Goal: Task Accomplishment & Management: Manage account settings

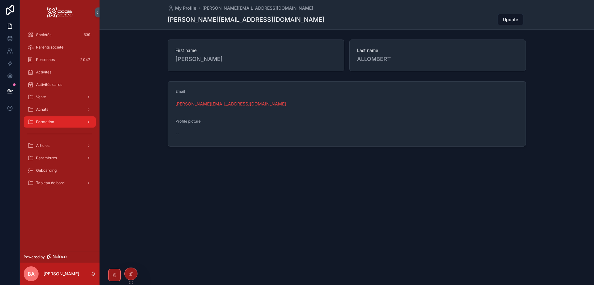
click at [51, 123] on span "Formation" at bounding box center [45, 121] width 18 height 5
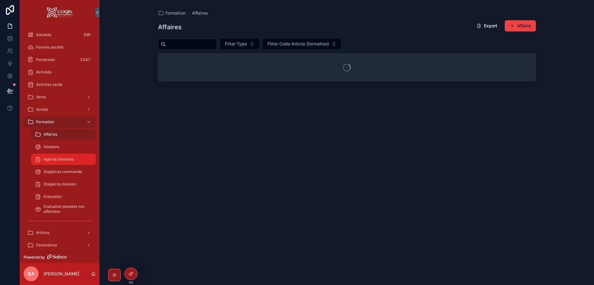
click at [65, 158] on span "Agenda Sessions" at bounding box center [59, 159] width 30 height 5
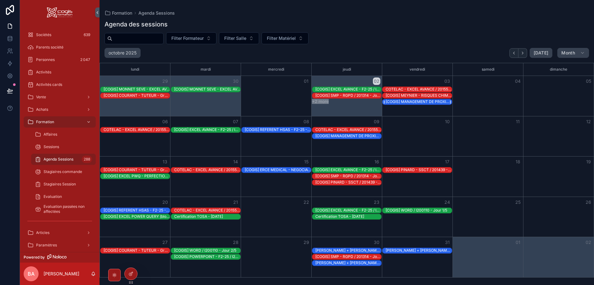
click at [418, 103] on div "[COGIS] MANAGEMENT DE PROXIMITE (blocs 1 et 2) / I200142 - Jour 1" at bounding box center [419, 101] width 66 height 5
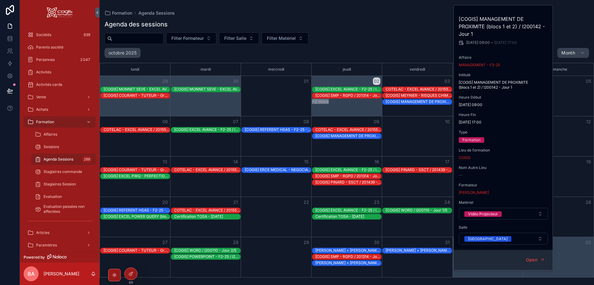
click at [415, 109] on div "Month View" at bounding box center [417, 96] width 71 height 40
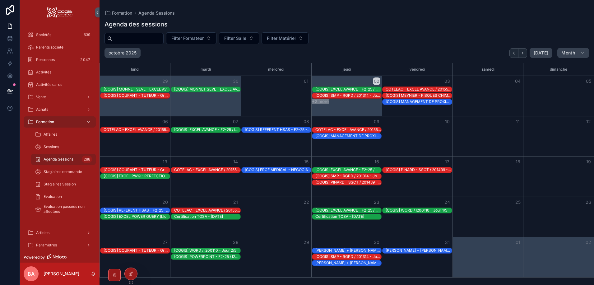
click at [411, 105] on div "[COGIS] MANAGEMENT DE PROXIMITE (blocs 1 et 2) / I200142 - Jour 1" at bounding box center [417, 102] width 70 height 6
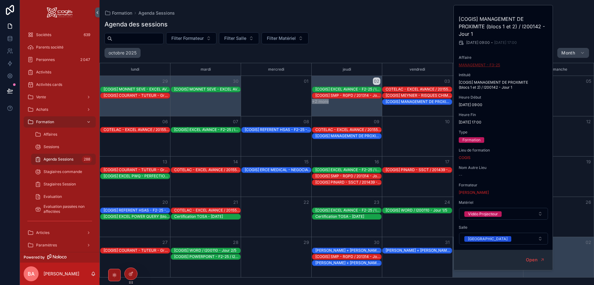
click at [477, 63] on span "MANAGEMENT - F3-25" at bounding box center [479, 65] width 41 height 5
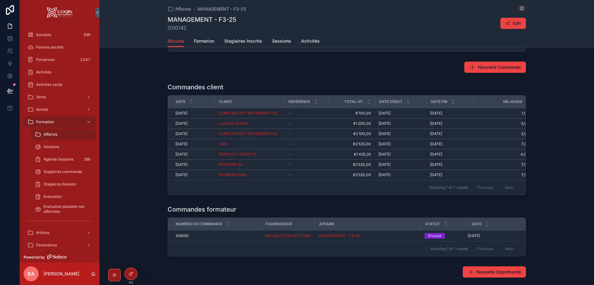
scroll to position [187, 0]
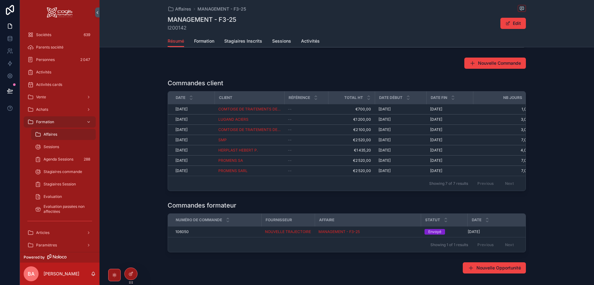
click at [136, 132] on div "Commandes client Date Client Référence Total HT Date début Date fin Nb Jours [D…" at bounding box center [347, 134] width 495 height 117
click at [46, 34] on span "Sociétés" at bounding box center [43, 34] width 15 height 5
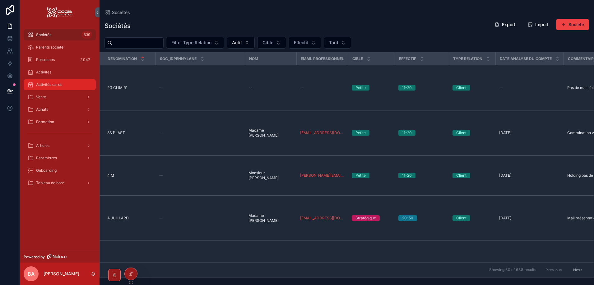
click at [51, 82] on span "Activités cards" at bounding box center [49, 84] width 26 height 5
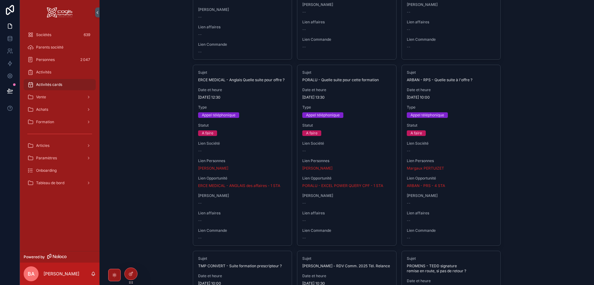
scroll to position [280, 0]
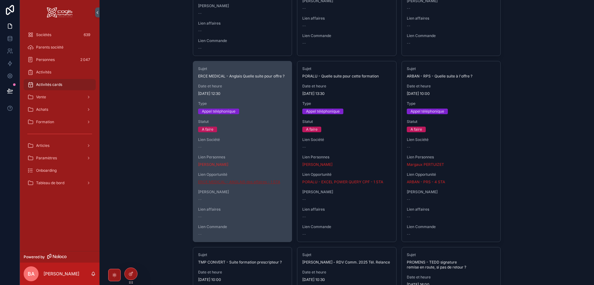
click at [245, 184] on span "ERCE MEDICAL - ANGLAIS des affaires - 1 STA" at bounding box center [239, 182] width 82 height 5
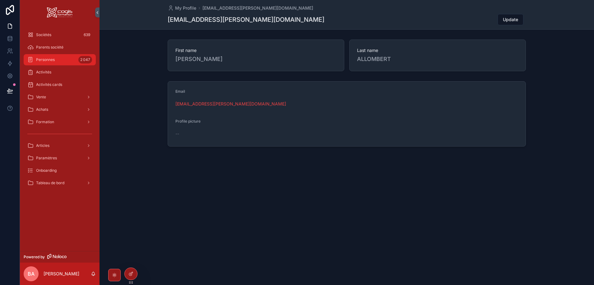
click at [52, 59] on span "Personnes" at bounding box center [45, 59] width 19 height 5
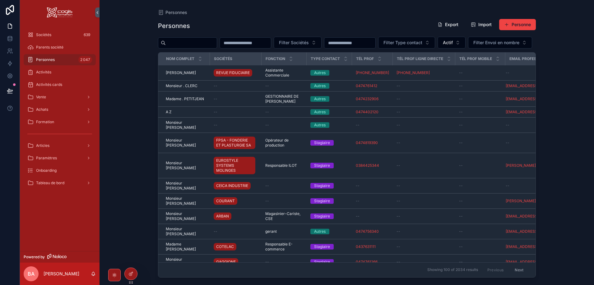
click at [202, 44] on input "scrollable content" at bounding box center [191, 43] width 51 height 9
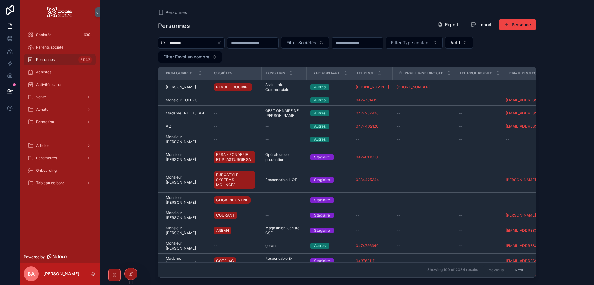
type input "*******"
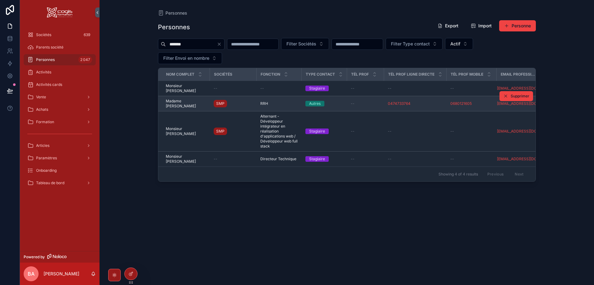
click at [170, 102] on span "Madame Céline ANGELOZ" at bounding box center [186, 104] width 40 height 10
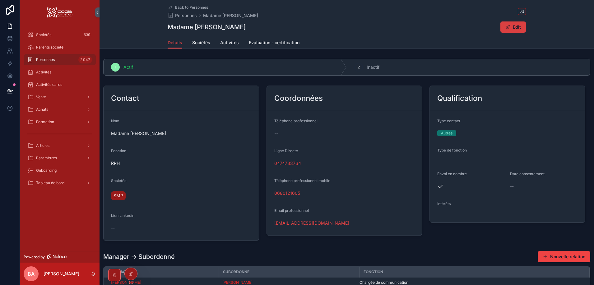
click at [503, 27] on button "Edit" at bounding box center [514, 26] width 26 height 11
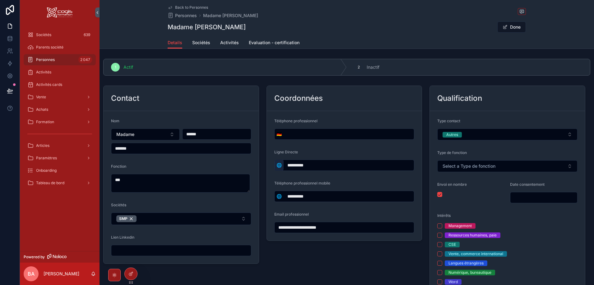
click at [279, 166] on span "🌐" at bounding box center [279, 165] width 5 height 6
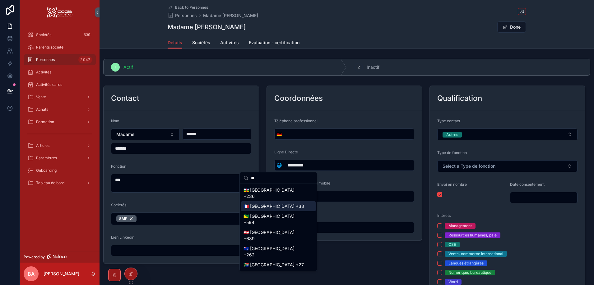
type input "**"
click at [260, 208] on div "🇫🇷 France +33" at bounding box center [278, 206] width 75 height 10
type input "**********"
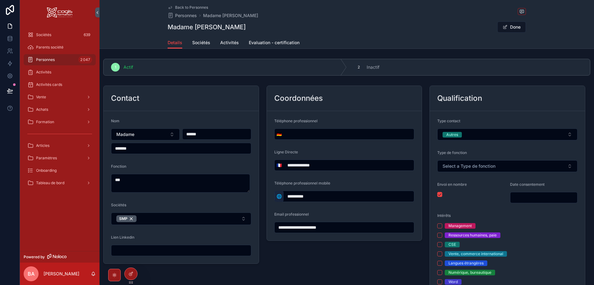
click at [279, 196] on span "🌐" at bounding box center [279, 196] width 5 height 6
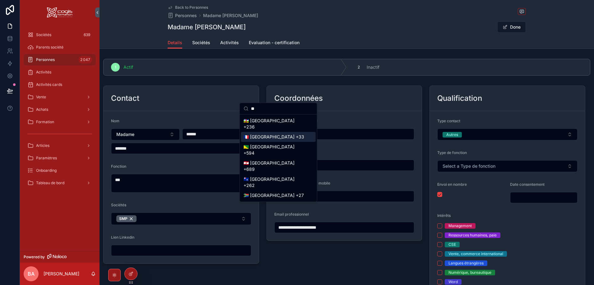
type input "**"
click at [261, 138] on div "🇫🇷 France +33" at bounding box center [278, 137] width 75 height 10
type input "**********"
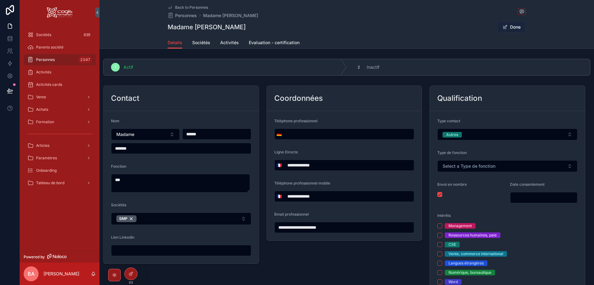
click at [512, 26] on button "Done" at bounding box center [511, 26] width 29 height 11
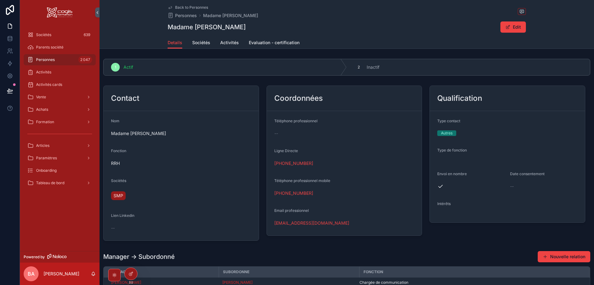
click at [323, 161] on div "+33 4 74 73 37 64" at bounding box center [344, 163] width 140 height 6
drag, startPoint x: 116, startPoint y: 196, endPoint x: 125, endPoint y: 201, distance: 10.4
click at [116, 196] on span "SMP" at bounding box center [119, 196] width 10 height 6
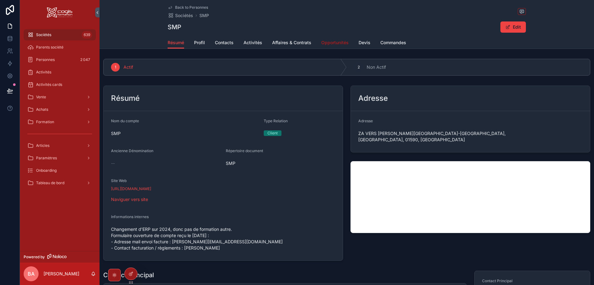
click at [328, 41] on span "Opportunités" at bounding box center [334, 43] width 27 height 6
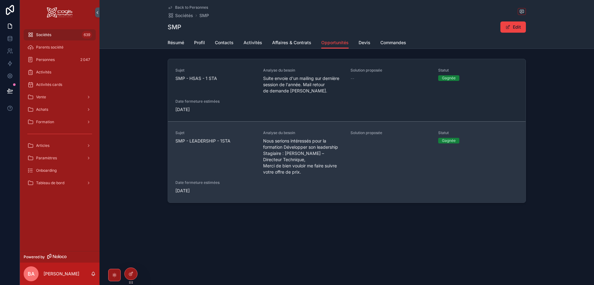
click at [202, 143] on span "SMP - LEADERSHIP - 1STA" at bounding box center [215, 141] width 80 height 6
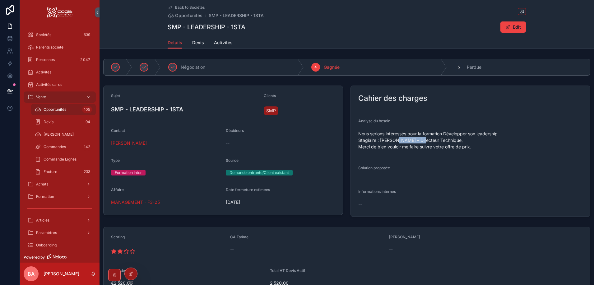
drag, startPoint x: 429, startPoint y: 141, endPoint x: 405, endPoint y: 143, distance: 23.4
click at [397, 142] on p "Nous serions intéressés pour la formation Développer son leadership Stagiaire :…" at bounding box center [470, 140] width 224 height 20
copy p "ARCOVECCHIO"
click at [44, 38] on div "Sociétés 639" at bounding box center [59, 35] width 65 height 10
